Goal: Use online tool/utility: Utilize a website feature to perform a specific function

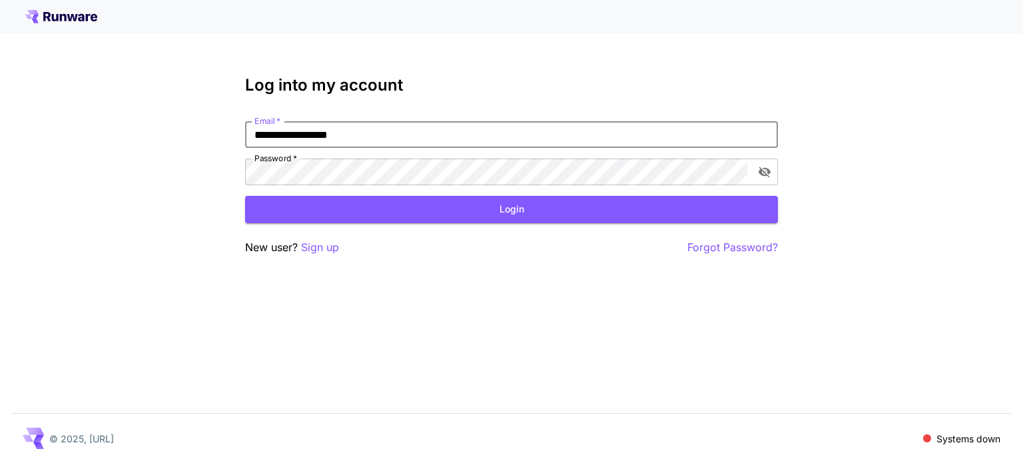
click at [550, 210] on button "Login" at bounding box center [511, 209] width 533 height 27
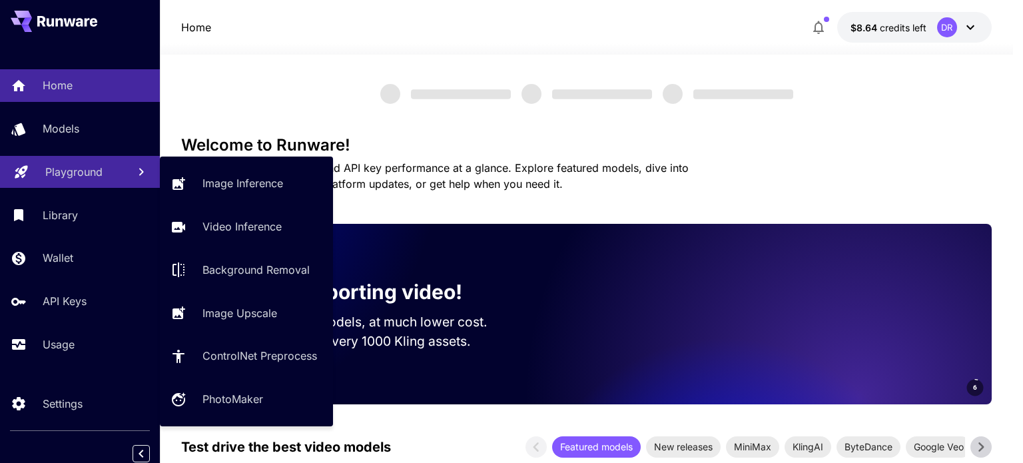
click at [66, 170] on p "Playground" at bounding box center [73, 172] width 57 height 16
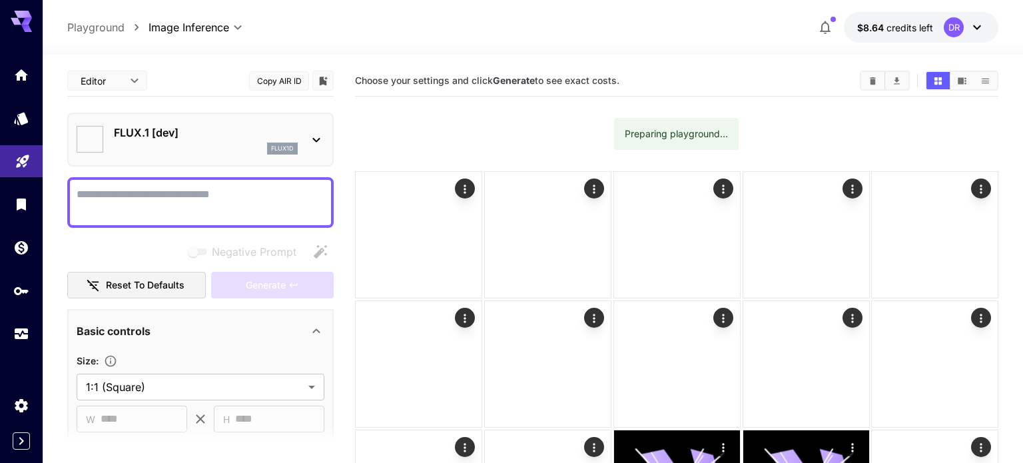
type input "**********"
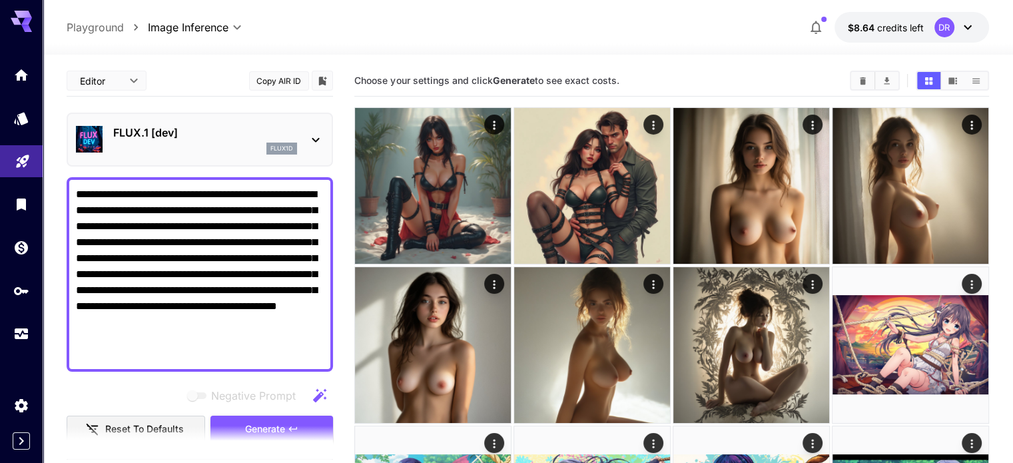
type textarea "**********"
click at [128, 128] on p "FLUX.1 [dev]" at bounding box center [205, 133] width 184 height 16
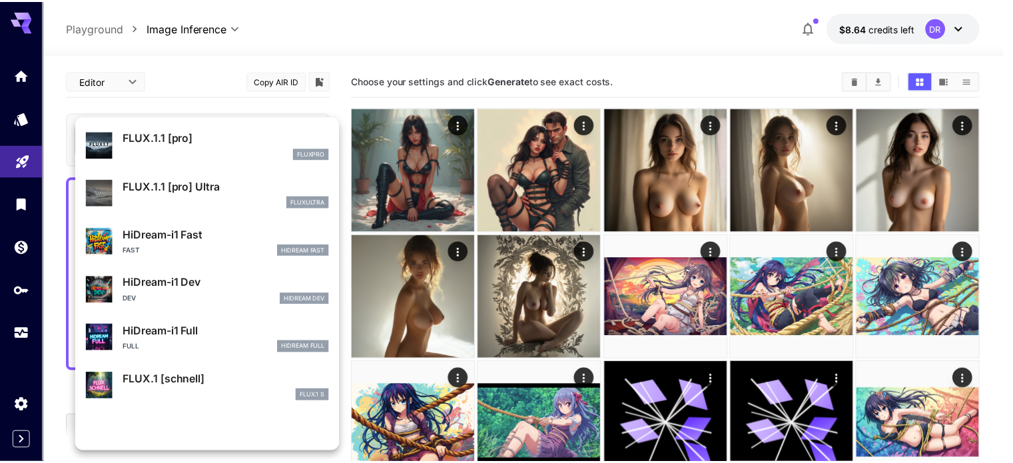
scroll to position [1003, 0]
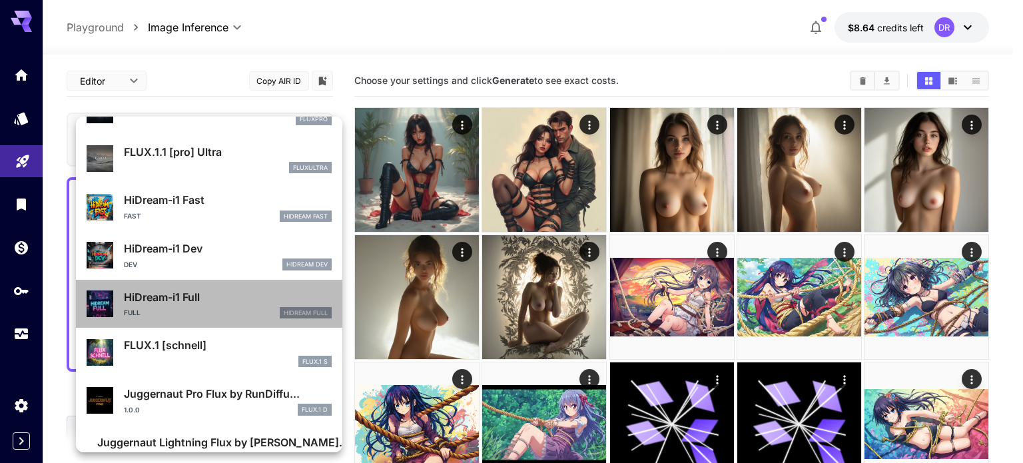
click at [253, 301] on p "HiDream-i1 Full" at bounding box center [228, 297] width 208 height 16
type input "**"
type input "***"
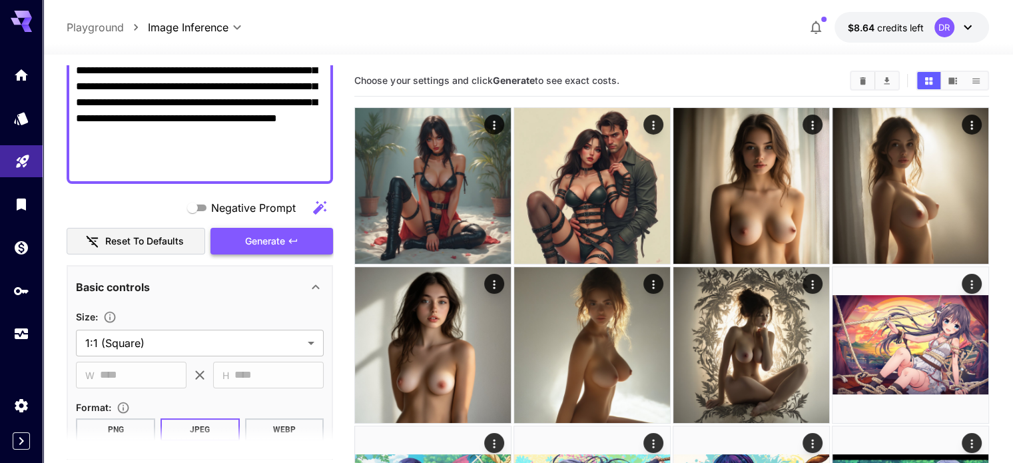
scroll to position [200, 0]
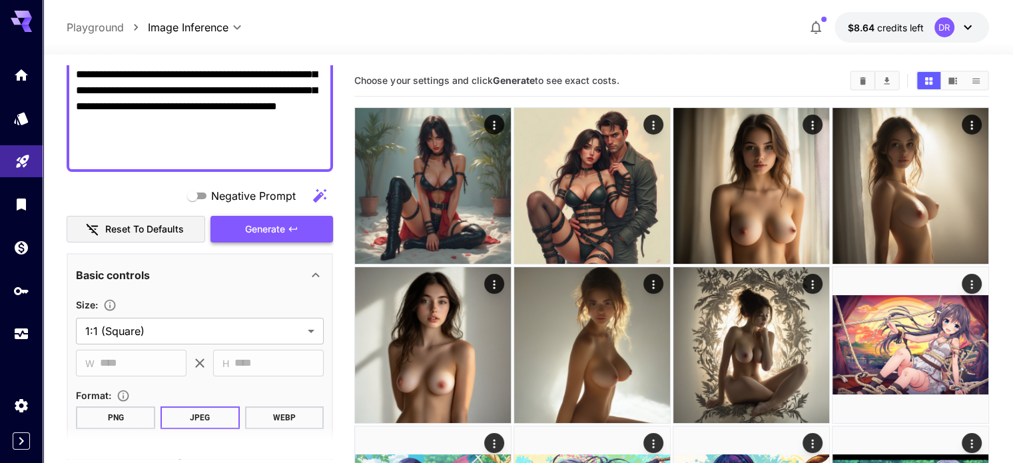
click at [272, 227] on span "Generate" at bounding box center [265, 229] width 40 height 17
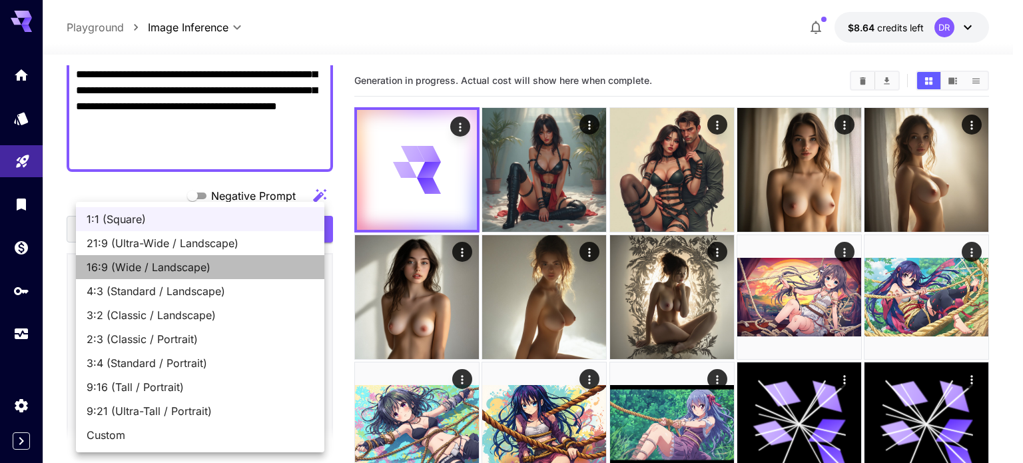
click at [191, 263] on span "16:9 (Wide / Landscape)" at bounding box center [200, 267] width 227 height 16
type input "**********"
type input "****"
type input "***"
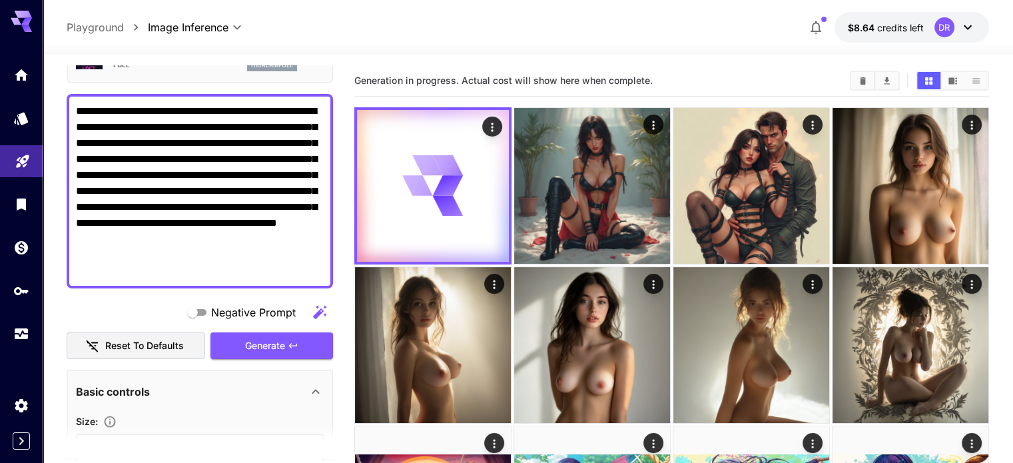
scroll to position [0, 0]
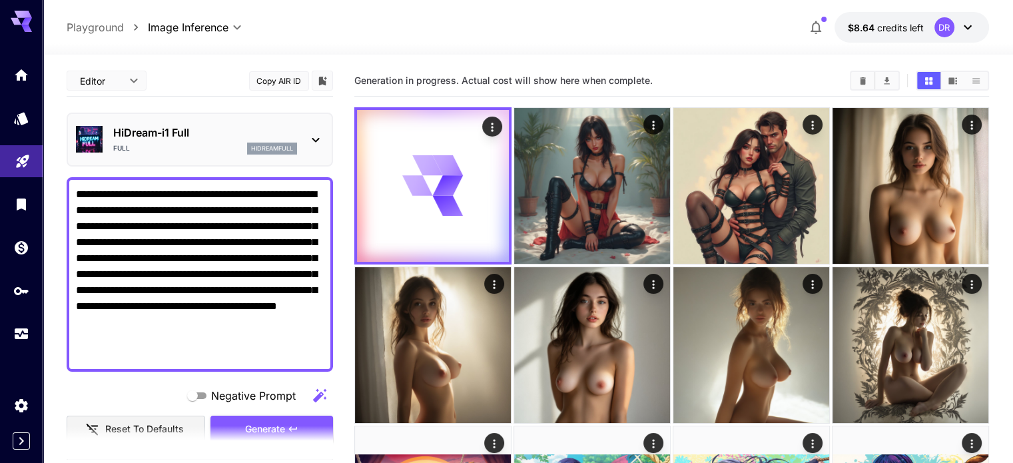
click at [305, 138] on div "HiDream-i1 Full Full hidreamfull" at bounding box center [200, 139] width 248 height 41
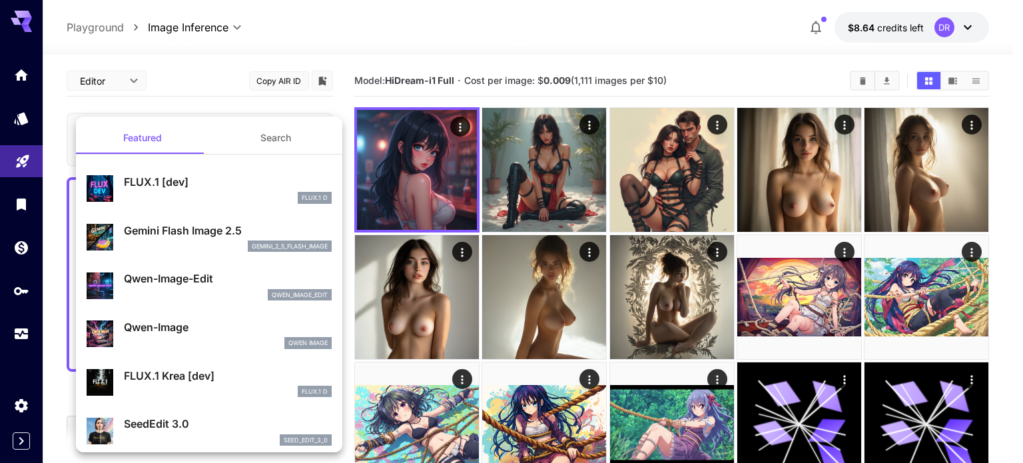
click at [502, 76] on div at bounding box center [511, 231] width 1023 height 463
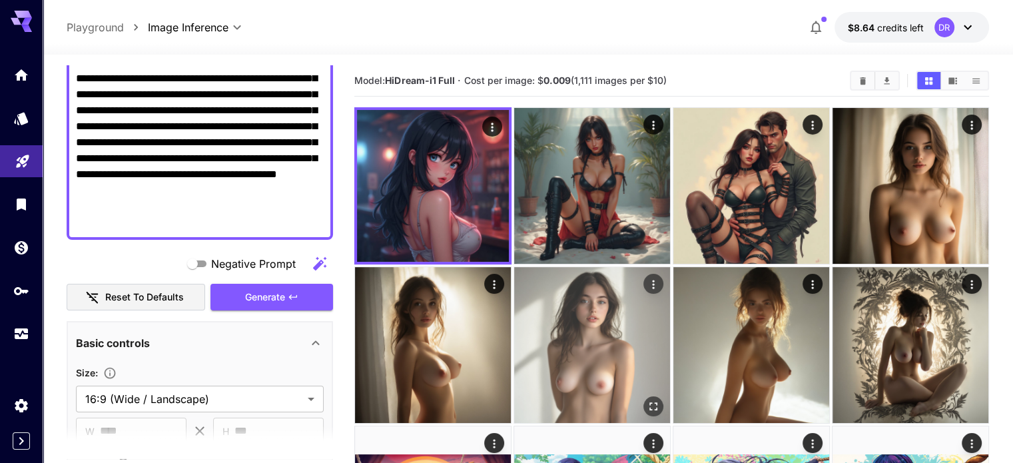
scroll to position [133, 0]
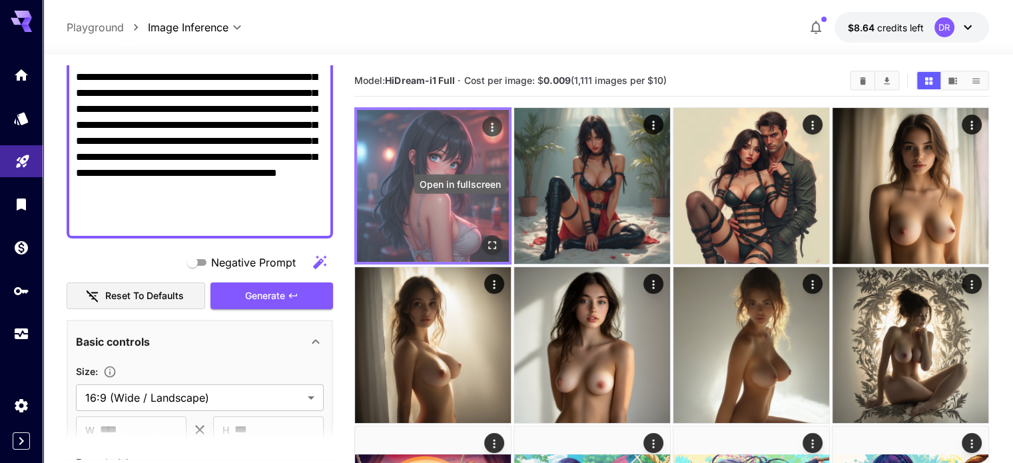
click at [486, 239] on icon "Open in fullscreen" at bounding box center [492, 245] width 13 height 13
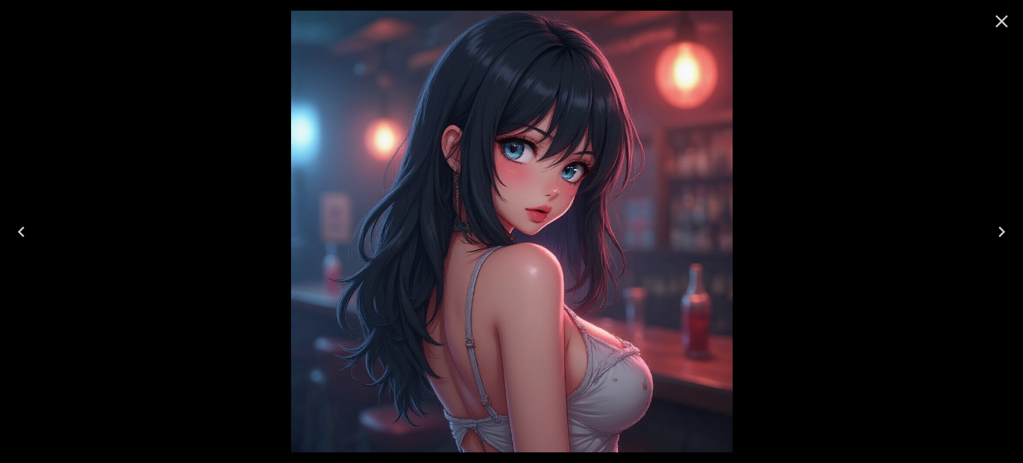
click at [914, 140] on div at bounding box center [511, 231] width 1023 height 463
click at [1001, 29] on icon "Close" at bounding box center [1001, 21] width 21 height 21
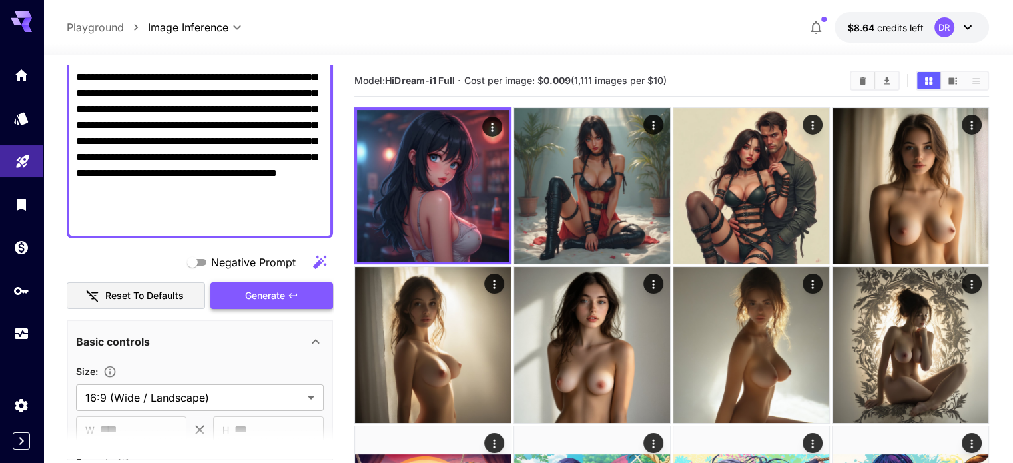
click at [277, 295] on span "Generate" at bounding box center [265, 296] width 40 height 17
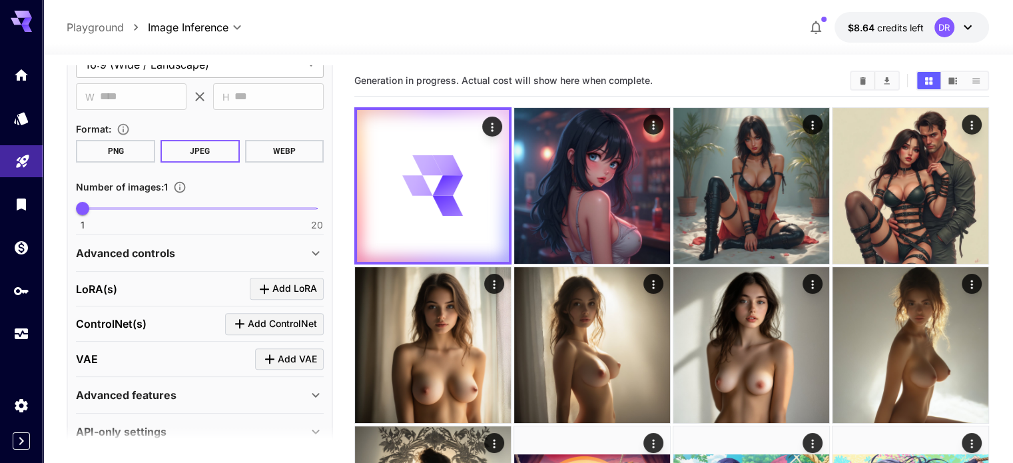
scroll to position [488, 0]
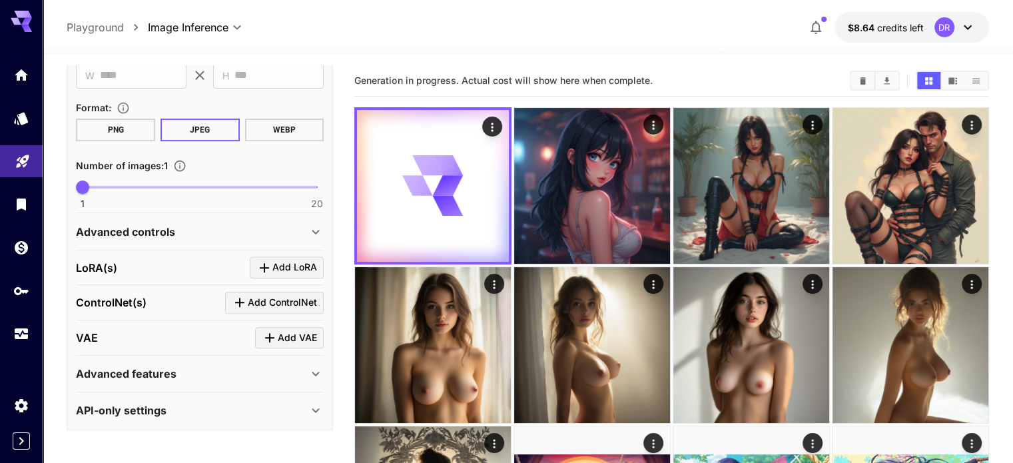
click at [145, 366] on p "Advanced features" at bounding box center [126, 374] width 101 height 16
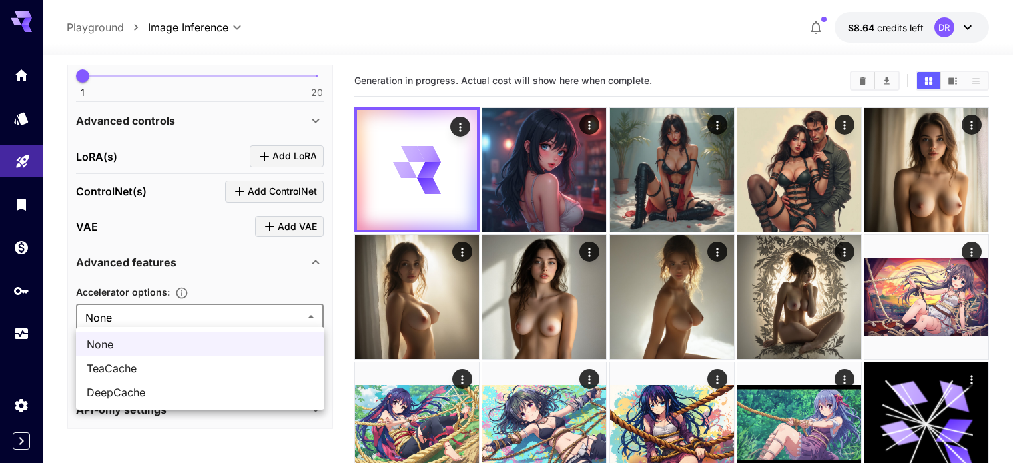
click at [151, 314] on div at bounding box center [511, 231] width 1023 height 463
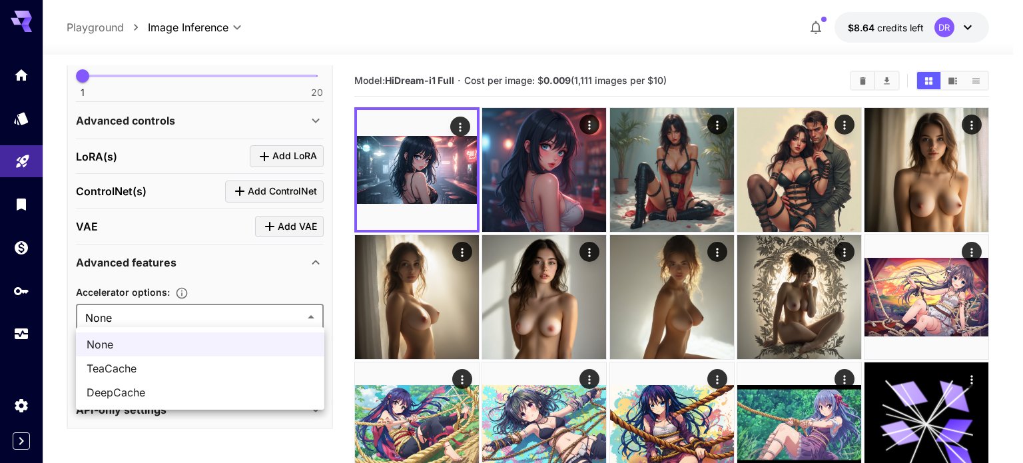
click at [146, 319] on div at bounding box center [511, 231] width 1023 height 463
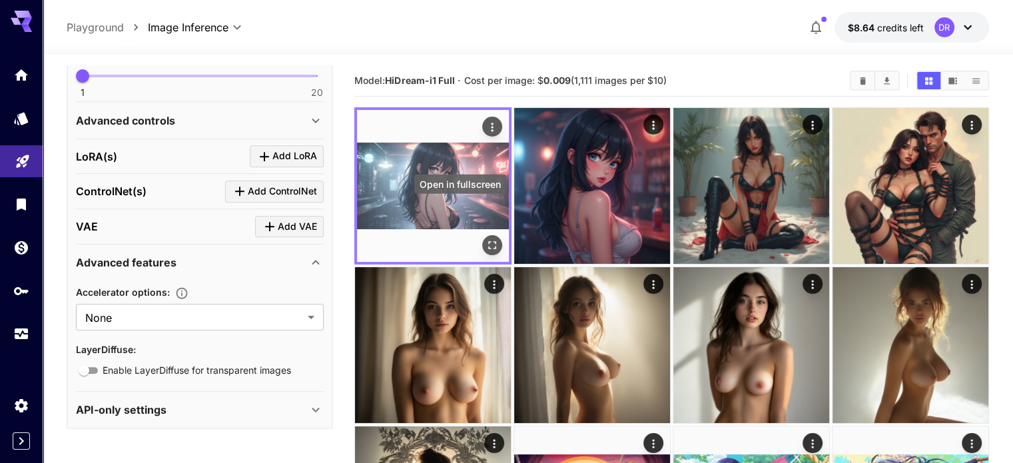
click at [486, 239] on icon "Open in fullscreen" at bounding box center [492, 245] width 13 height 13
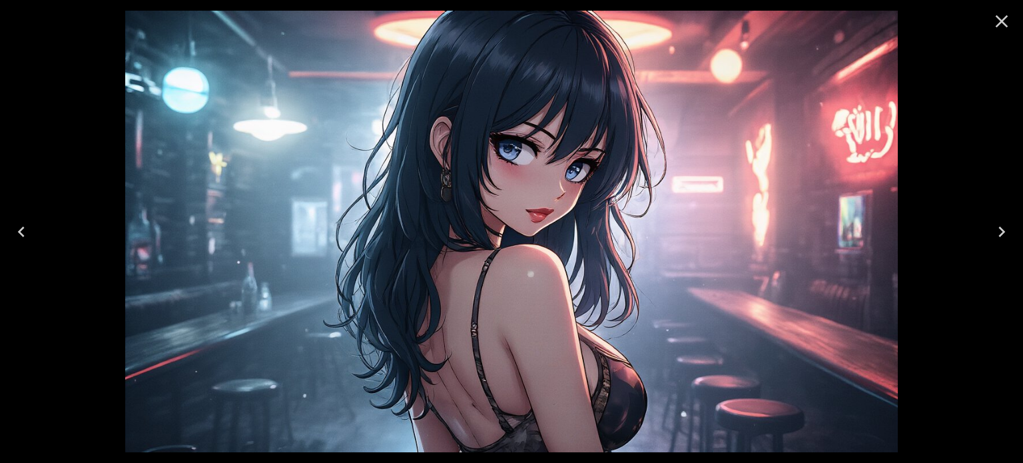
click at [1003, 26] on icon "Close" at bounding box center [1001, 21] width 21 height 21
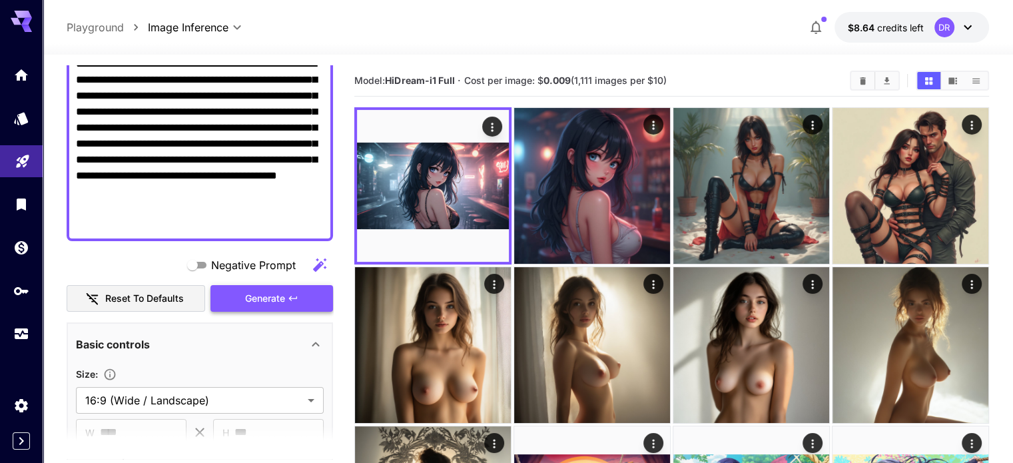
scroll to position [133, 0]
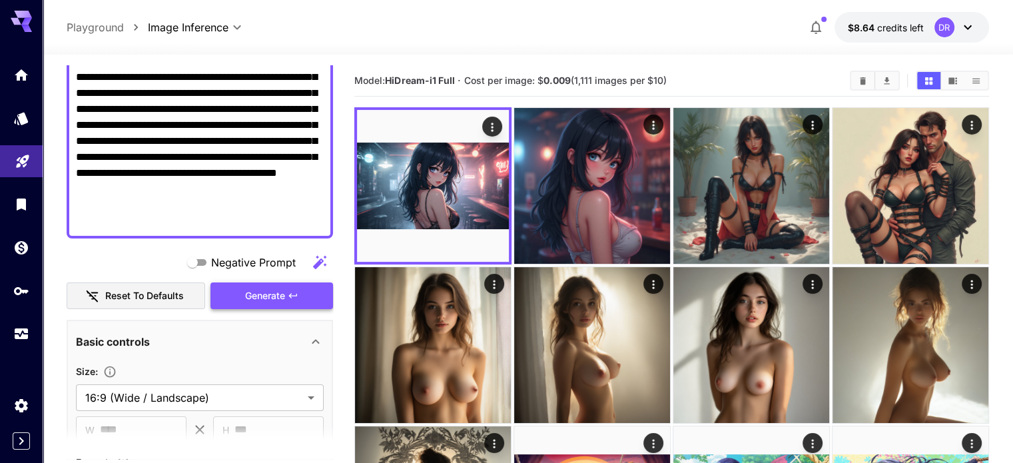
click at [281, 295] on span "Generate" at bounding box center [265, 296] width 40 height 17
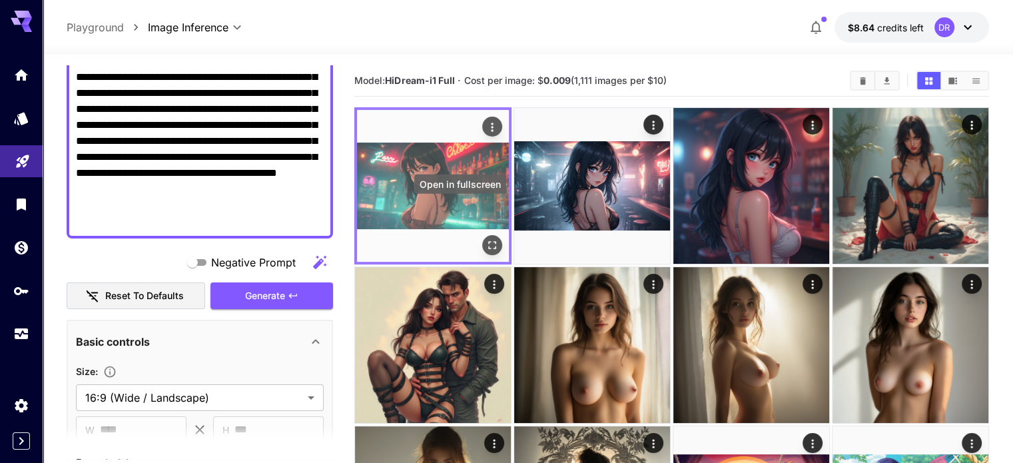
click at [486, 239] on icon "Open in fullscreen" at bounding box center [492, 245] width 13 height 13
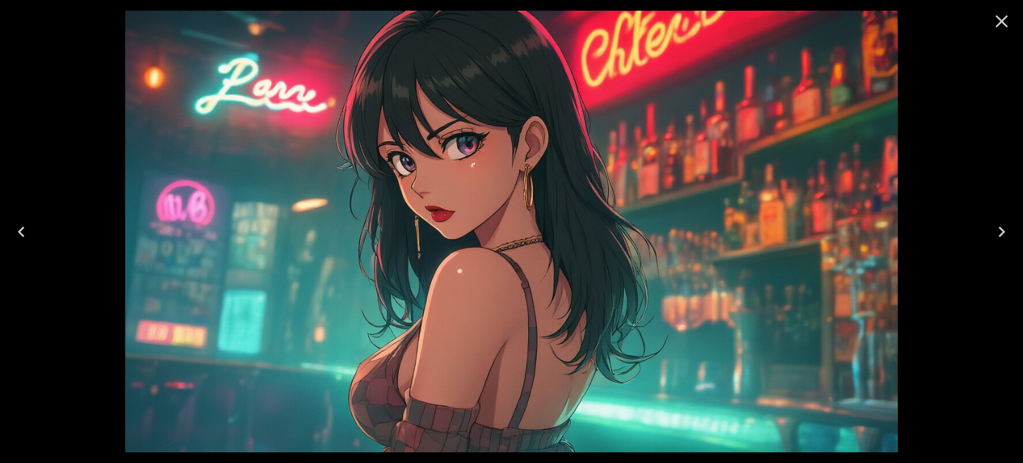
click at [1000, 21] on icon "Close" at bounding box center [1002, 21] width 13 height 13
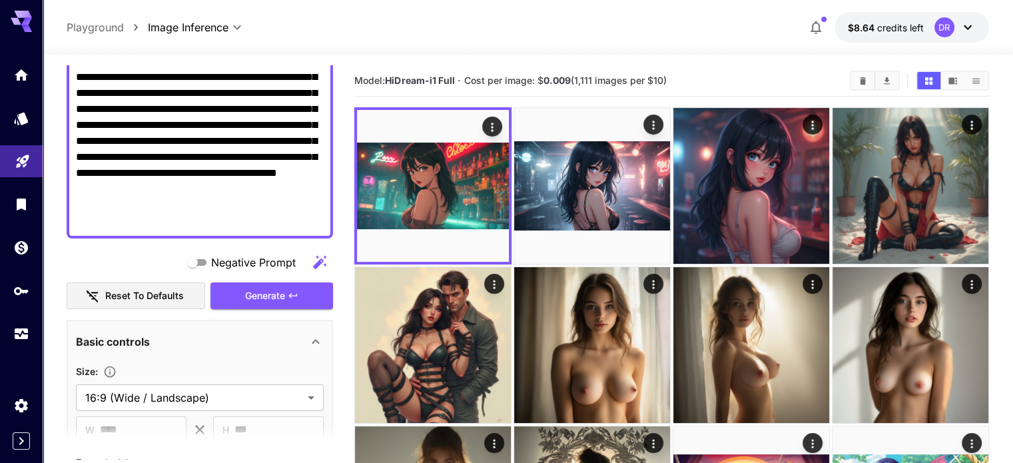
scroll to position [67, 0]
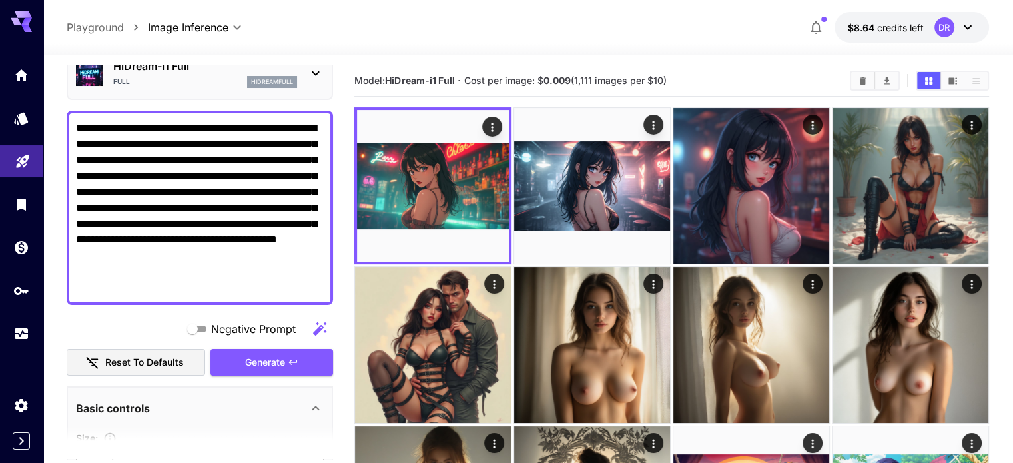
click at [202, 268] on textarea "**********" at bounding box center [200, 208] width 248 height 176
paste textarea
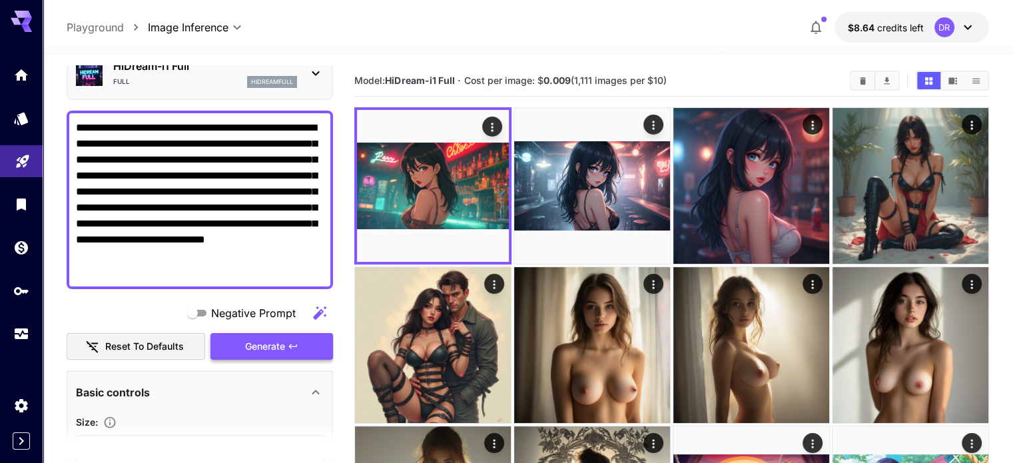
type textarea "**********"
click at [313, 344] on button "Generate" at bounding box center [272, 346] width 123 height 27
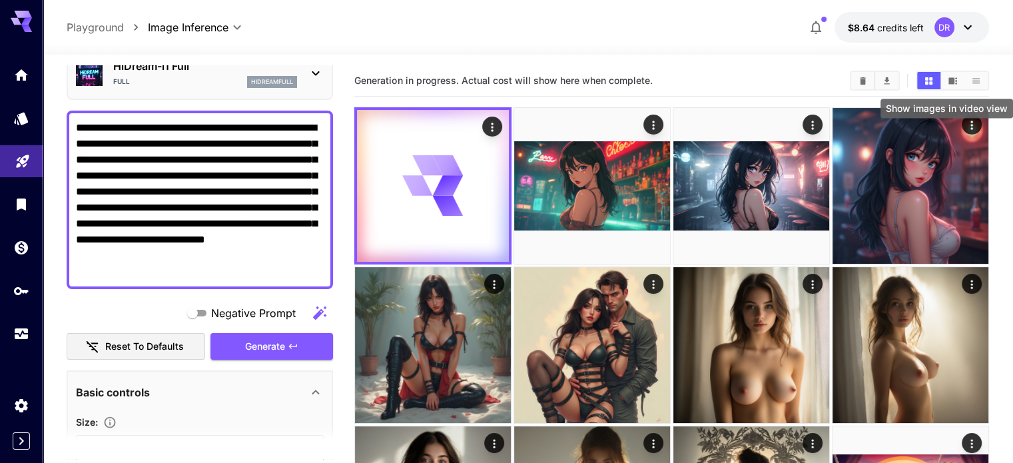
click at [953, 79] on icon "Show images in video view" at bounding box center [953, 80] width 9 height 7
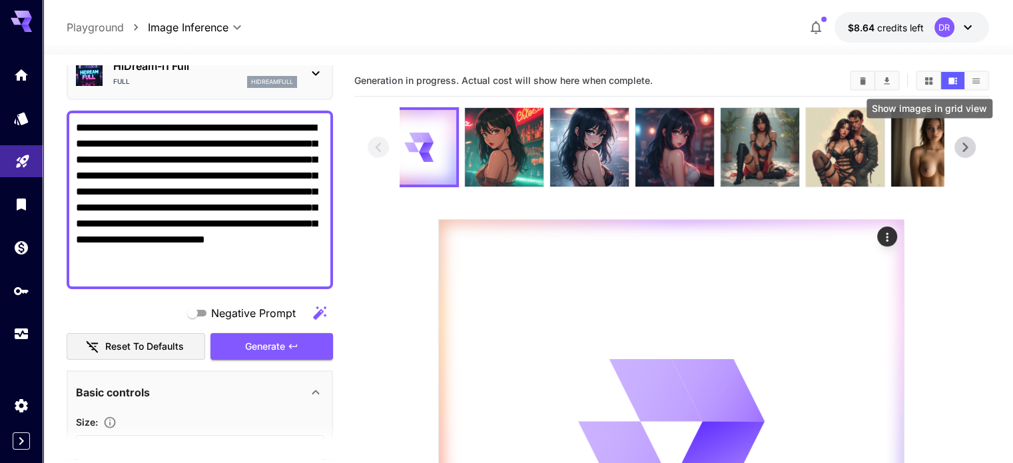
click at [925, 79] on icon "Show images in grid view" at bounding box center [929, 81] width 10 height 10
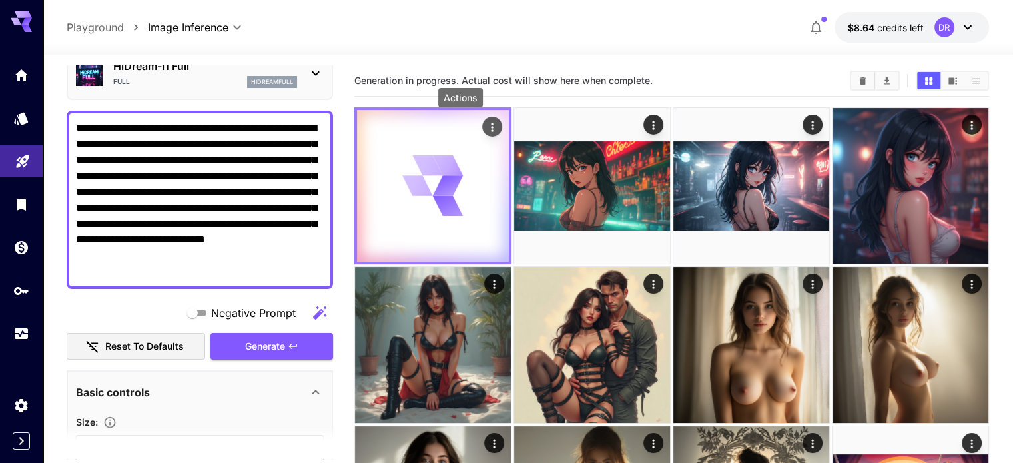
click at [486, 122] on icon "Actions" at bounding box center [492, 127] width 13 height 13
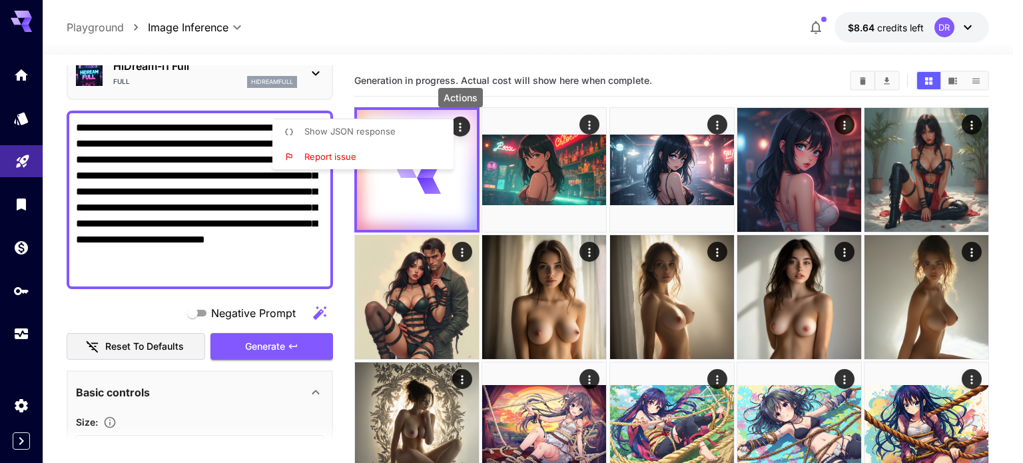
click at [552, 81] on div at bounding box center [511, 231] width 1023 height 463
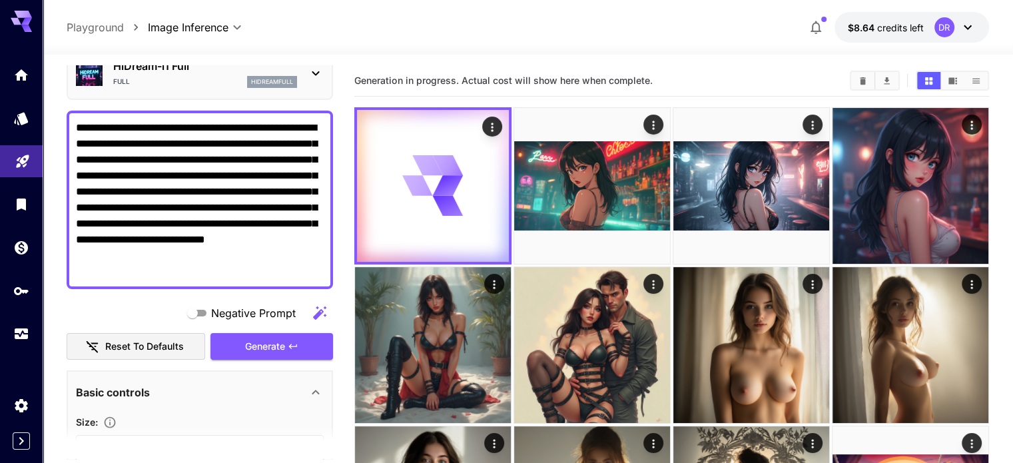
click at [552, 81] on div at bounding box center [506, 231] width 1013 height 463
click at [552, 81] on span "Generation in progress. Actual cost will show here when complete." at bounding box center [503, 80] width 298 height 11
click at [551, 81] on span "Generation in progress. Actual cost will show here when complete." at bounding box center [503, 80] width 298 height 11
click at [550, 83] on span "Generation in progress. Actual cost will show here when complete." at bounding box center [503, 80] width 298 height 11
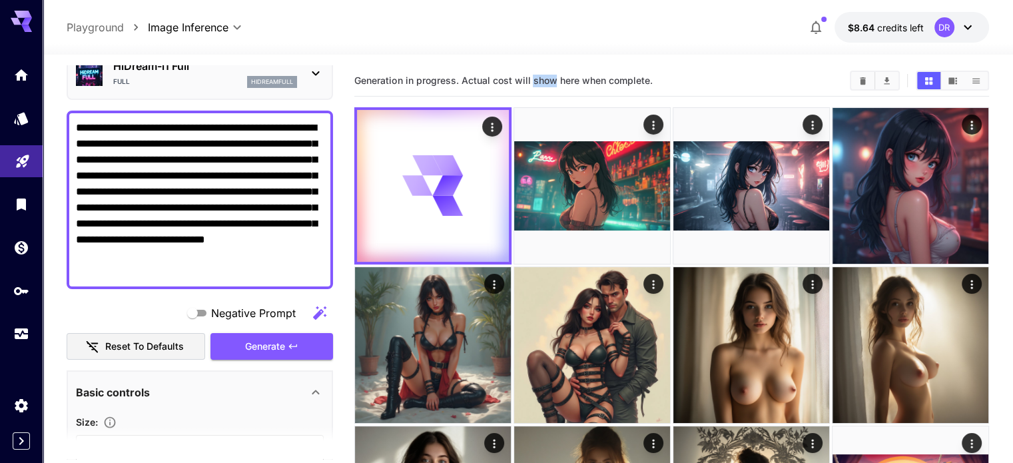
click at [549, 84] on span "Generation in progress. Actual cost will show here when complete." at bounding box center [503, 80] width 298 height 11
click at [550, 84] on span "Generation in progress. Actual cost will show here when complete." at bounding box center [503, 80] width 298 height 11
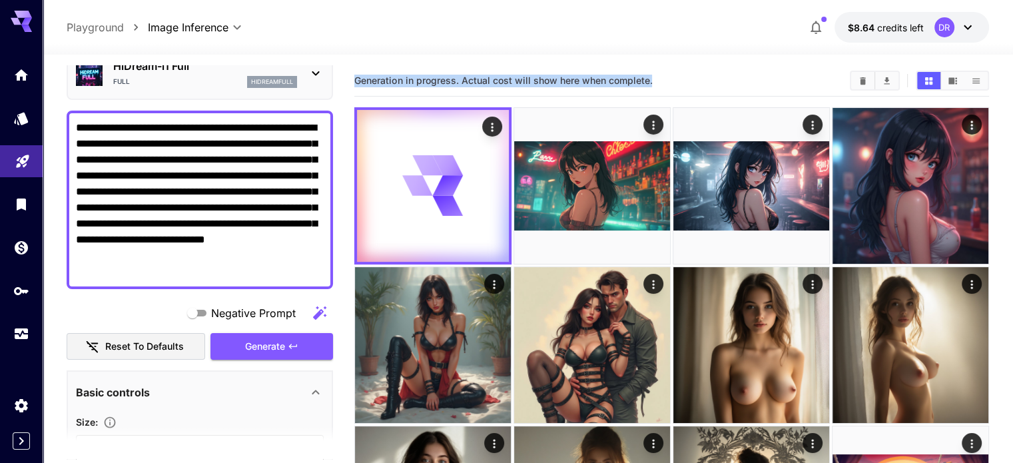
click at [556, 80] on span "Generation in progress. Actual cost will show here when complete." at bounding box center [503, 80] width 298 height 11
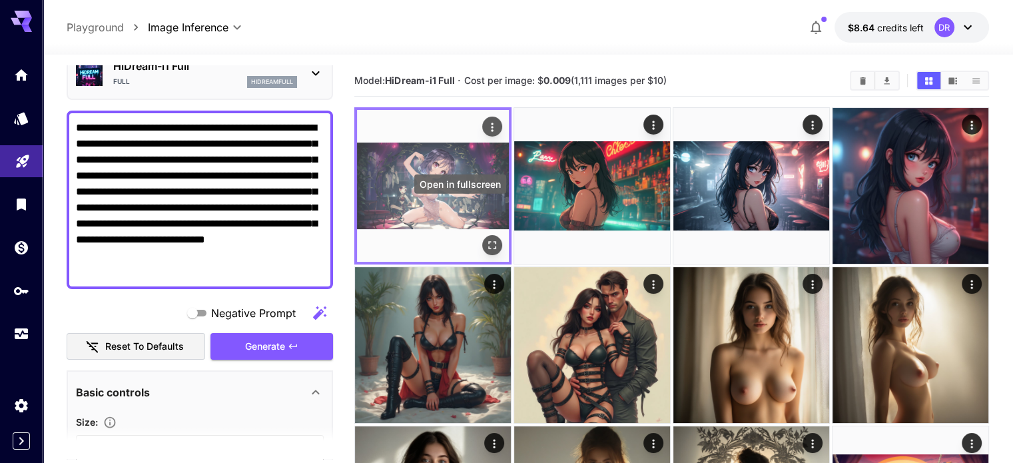
click at [486, 239] on icon "Open in fullscreen" at bounding box center [492, 245] width 13 height 13
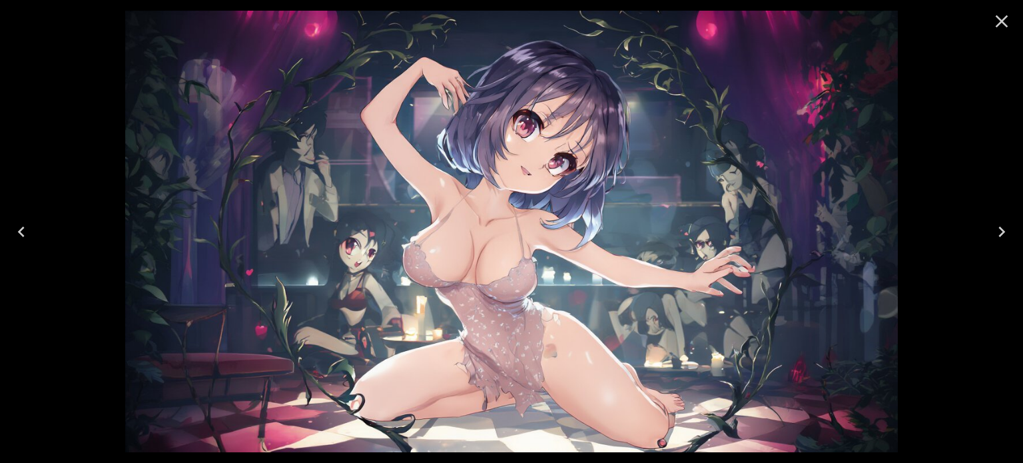
click at [998, 23] on icon "Close" at bounding box center [1002, 21] width 13 height 13
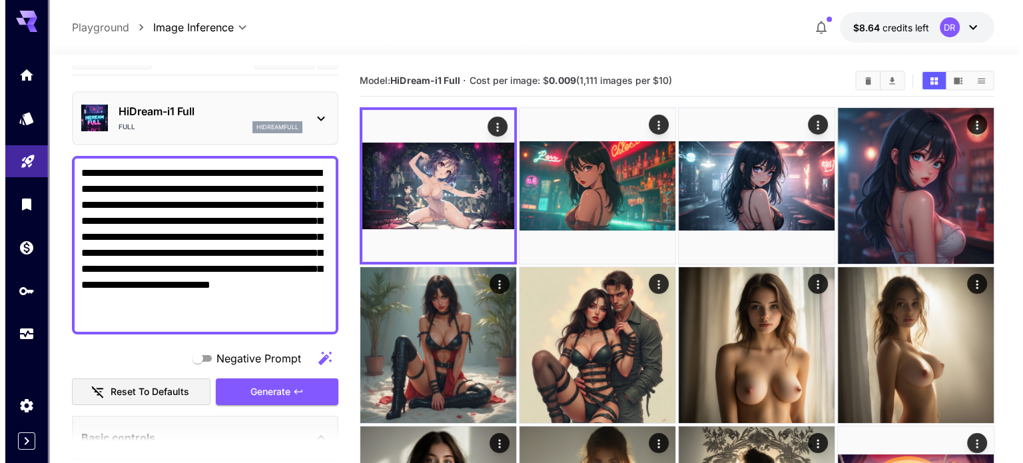
scroll to position [0, 0]
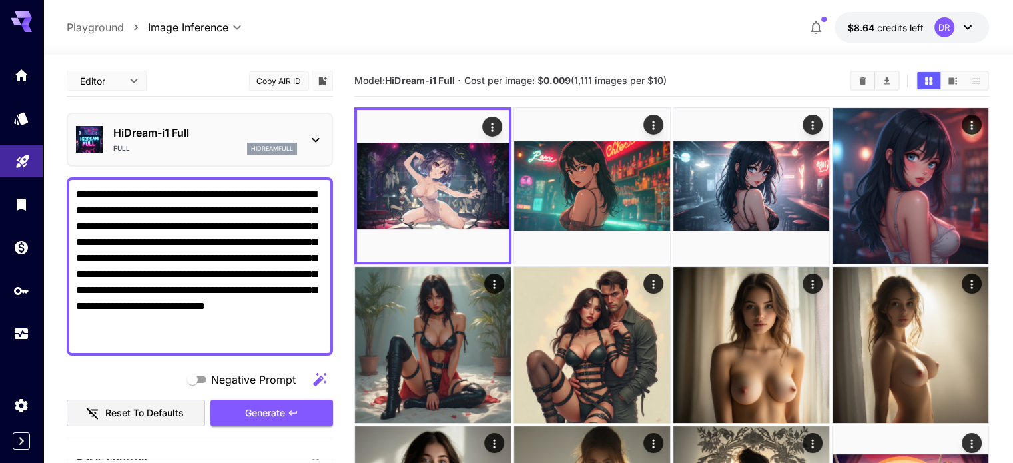
click at [158, 141] on div "HiDream-i1 Full Full hidreamfull" at bounding box center [205, 140] width 184 height 30
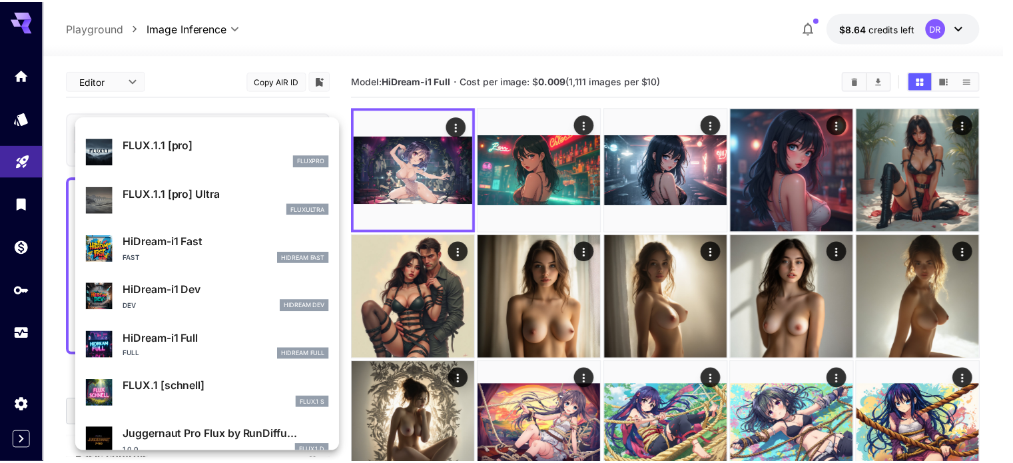
scroll to position [1002, 0]
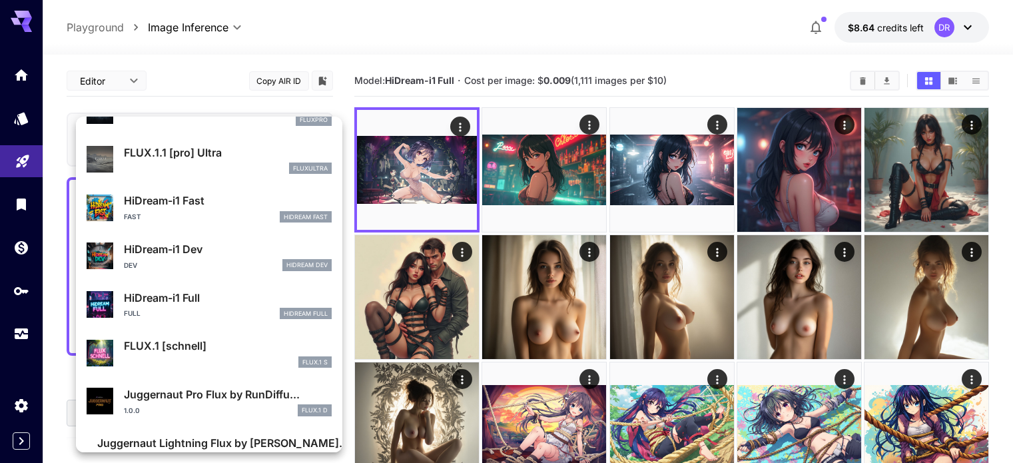
click at [218, 212] on div "Fast HiDream Fast" at bounding box center [228, 217] width 208 height 12
type input "**"
type input "*"
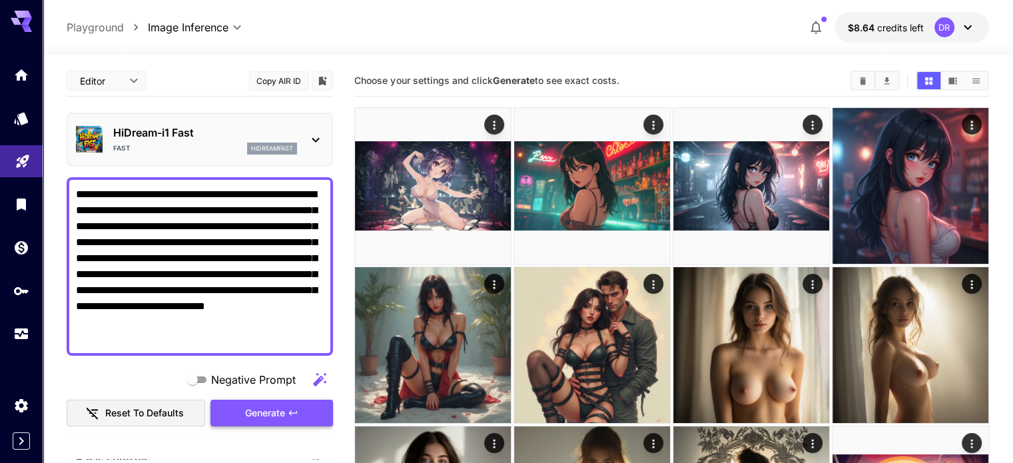
click at [261, 414] on span "Generate" at bounding box center [265, 413] width 40 height 17
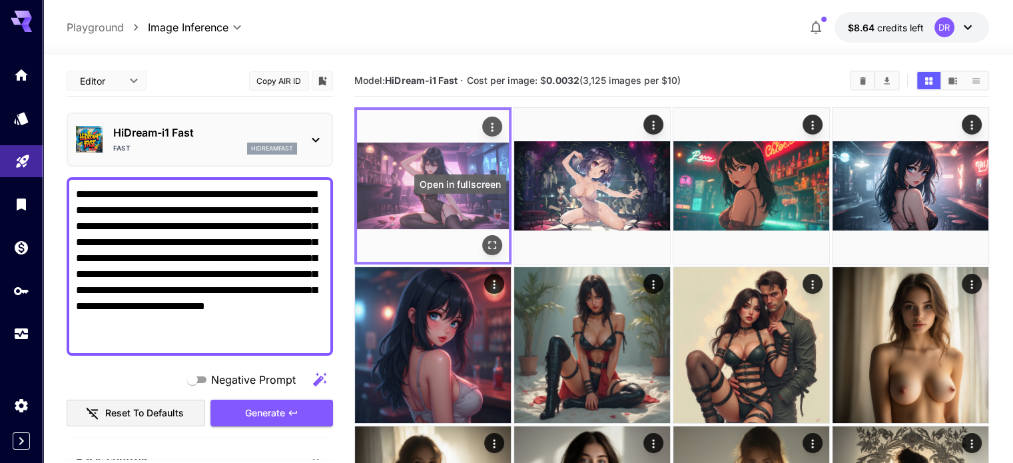
click at [486, 239] on icon "Open in fullscreen" at bounding box center [492, 245] width 13 height 13
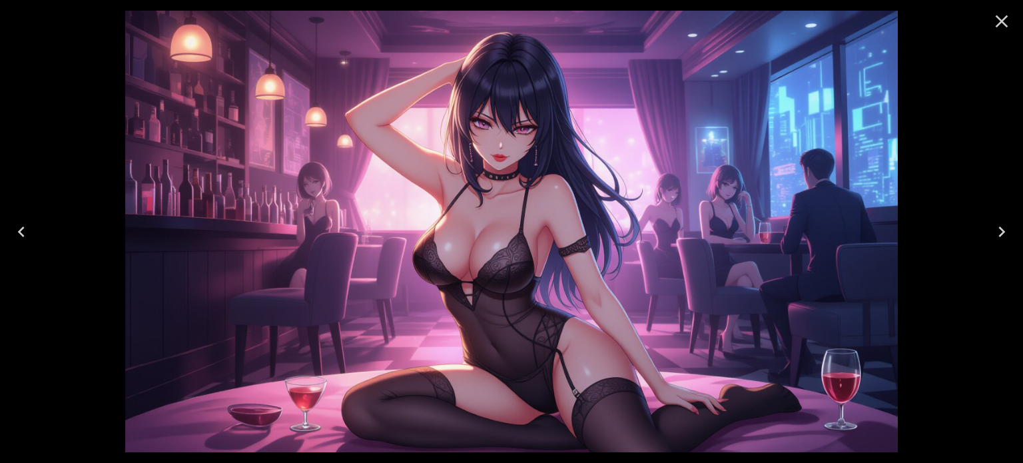
click at [1005, 15] on icon "Close" at bounding box center [1001, 21] width 21 height 21
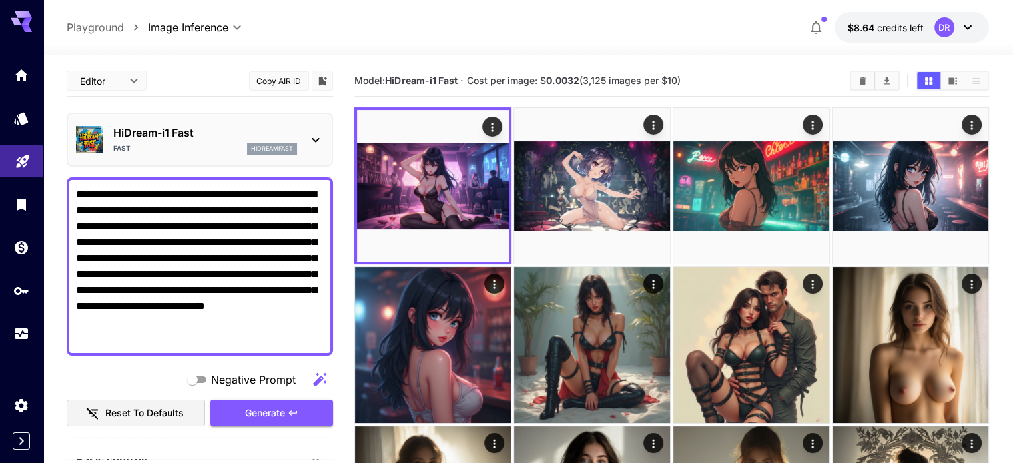
click at [316, 139] on icon at bounding box center [316, 140] width 16 height 16
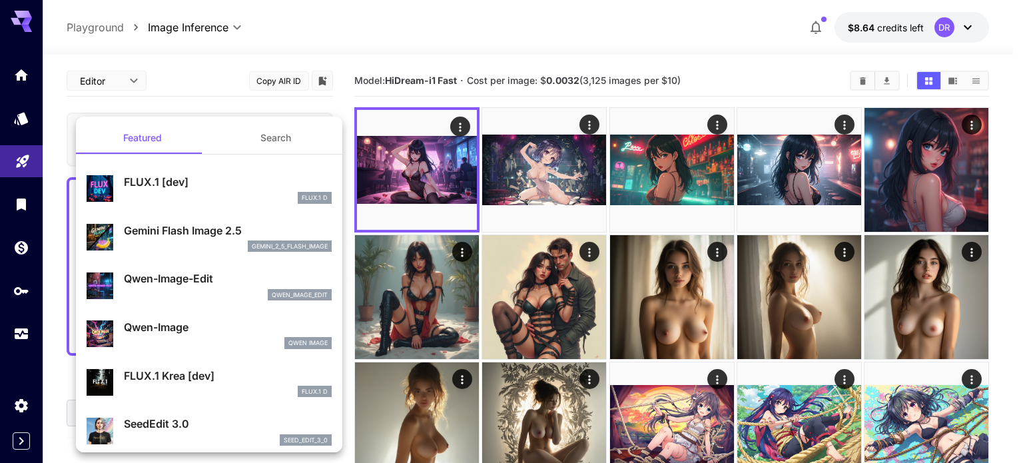
click at [316, 139] on button "Search" at bounding box center [275, 138] width 133 height 32
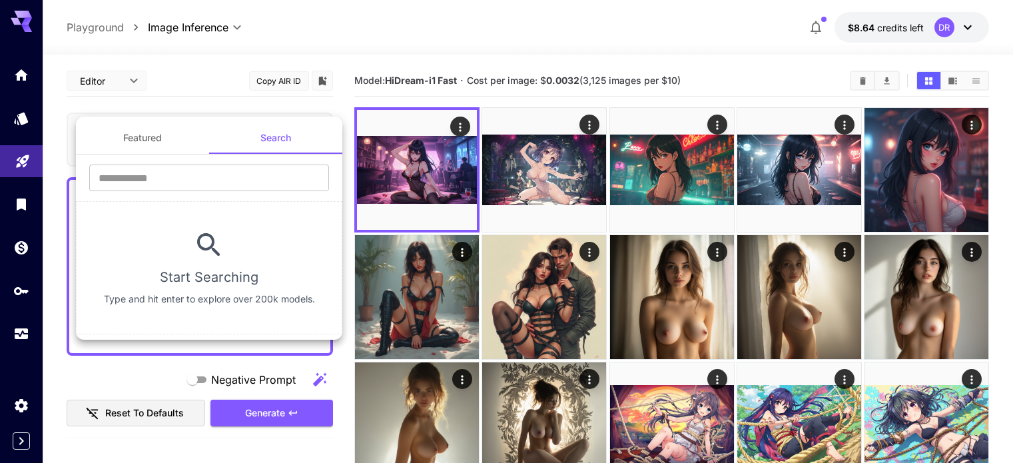
click at [97, 130] on button "Featured" at bounding box center [142, 138] width 133 height 32
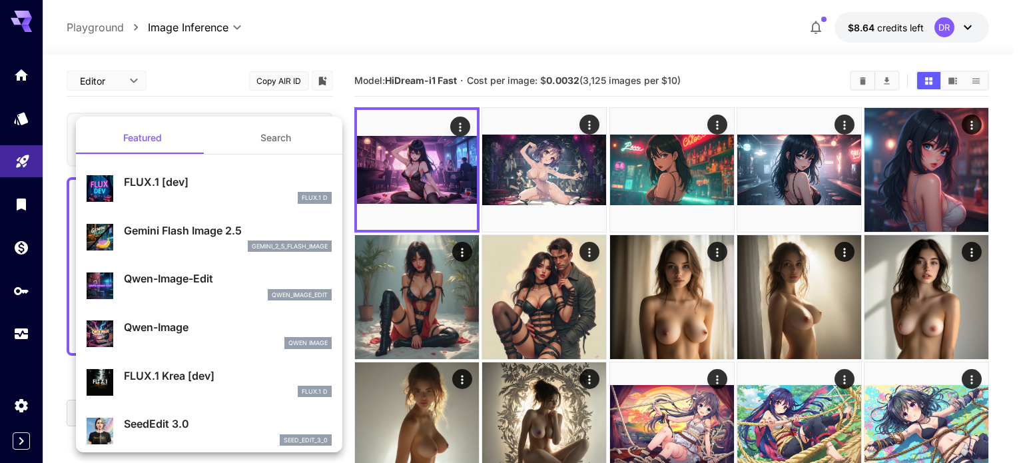
click at [182, 82] on div at bounding box center [511, 231] width 1023 height 463
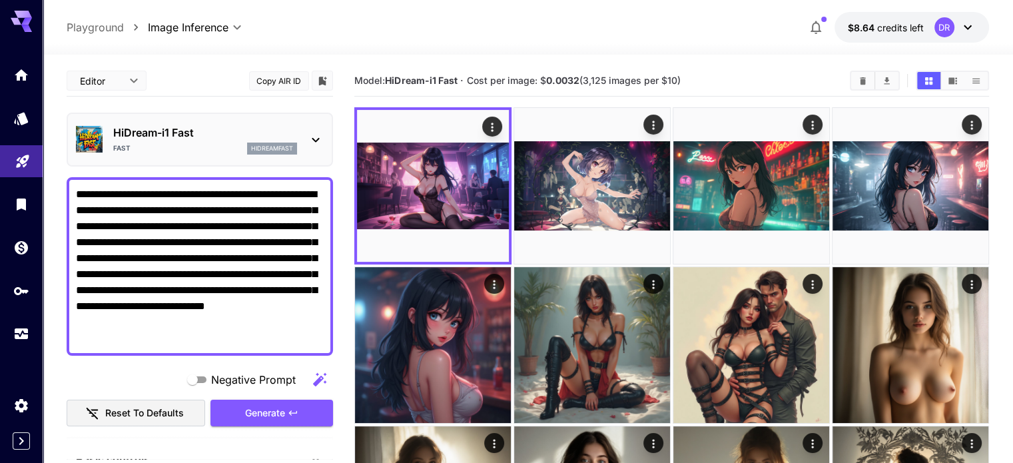
click at [266, 84] on button "Copy AIR ID" at bounding box center [279, 80] width 60 height 19
